Goal: Task Accomplishment & Management: Use online tool/utility

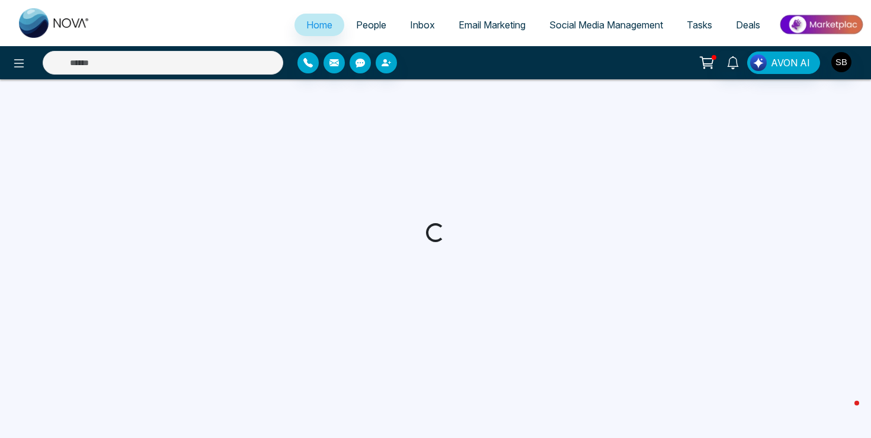
select select "*"
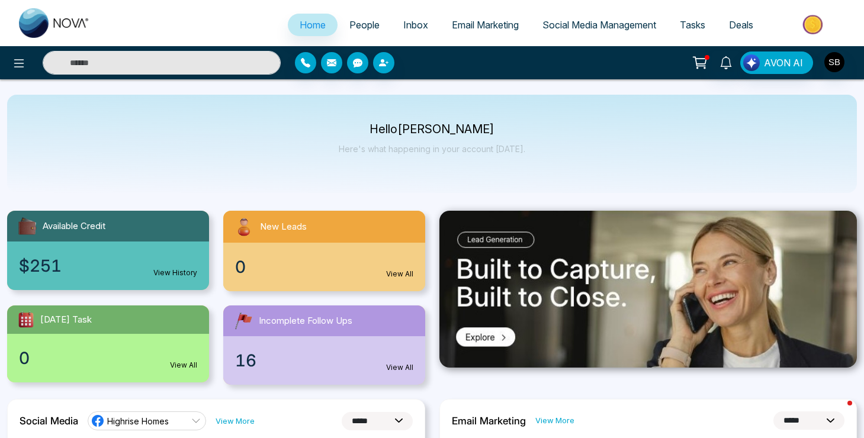
click at [491, 24] on span "Email Marketing" at bounding box center [485, 25] width 67 height 12
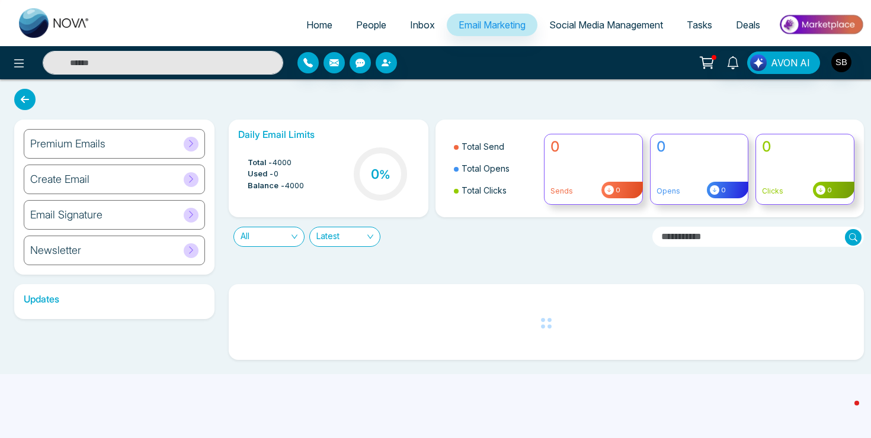
click at [104, 151] on div "Premium Emails" at bounding box center [114, 144] width 181 height 30
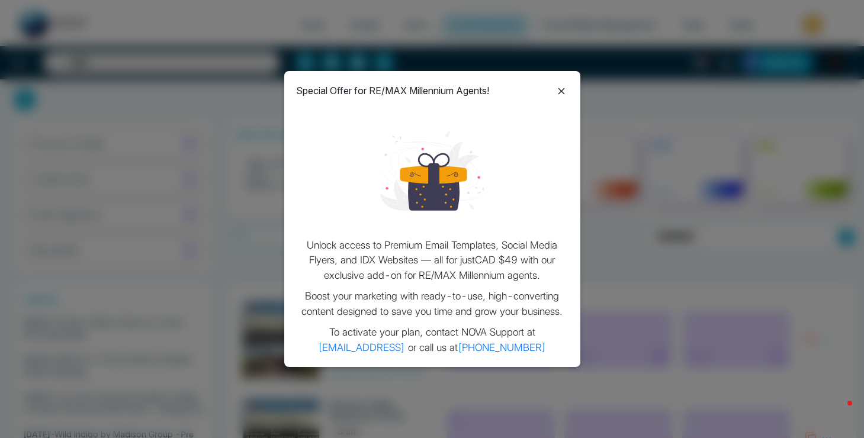
click at [558, 91] on icon at bounding box center [562, 91] width 14 height 14
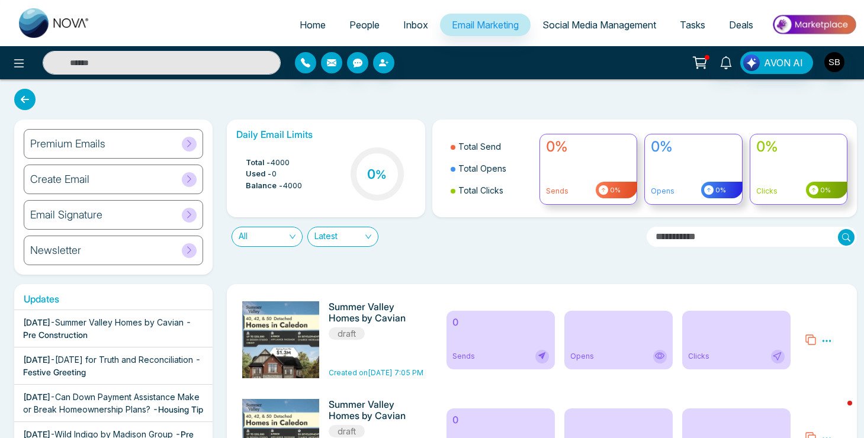
click at [138, 247] on div "Newsletter" at bounding box center [114, 251] width 180 height 30
